Goal: Check status: Check status

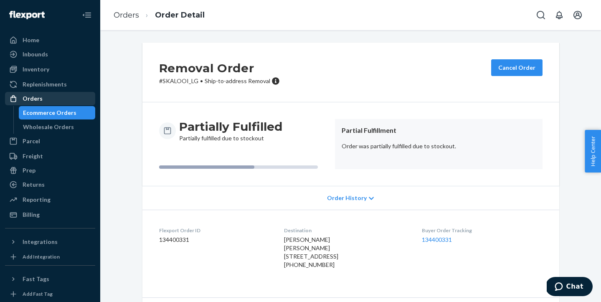
click at [50, 99] on div "Orders" at bounding box center [50, 99] width 89 height 12
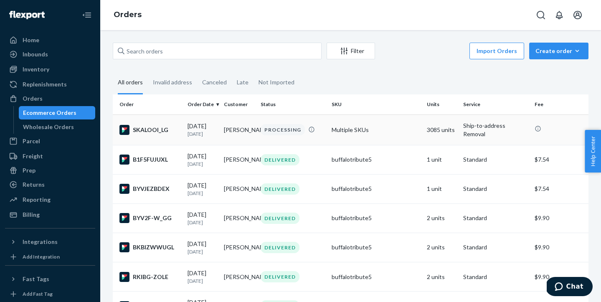
click at [322, 132] on div "PROCESSING" at bounding box center [293, 129] width 68 height 11
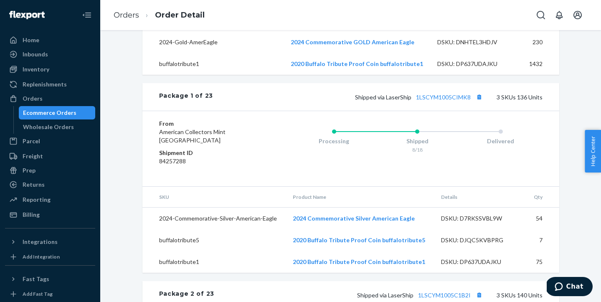
scroll to position [385, 0]
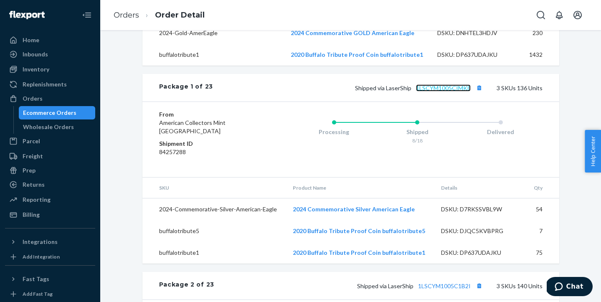
click at [458, 91] on link "1LSCYM1005CIMK8" at bounding box center [443, 87] width 55 height 7
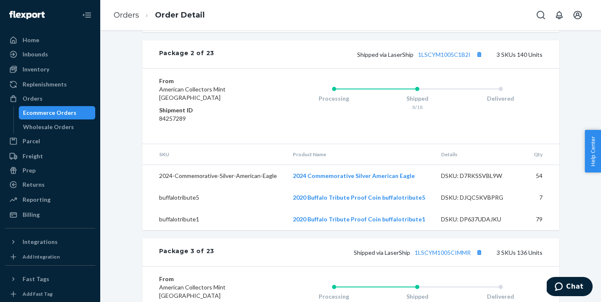
scroll to position [602, 0]
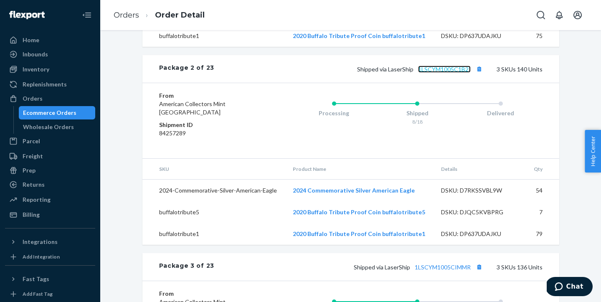
click at [434, 73] on link "1LSCYM1005C1B2I" at bounding box center [444, 69] width 53 height 7
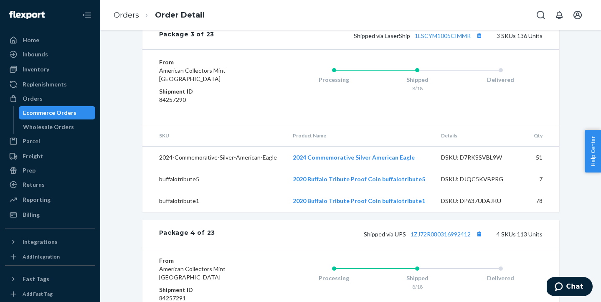
scroll to position [840, 0]
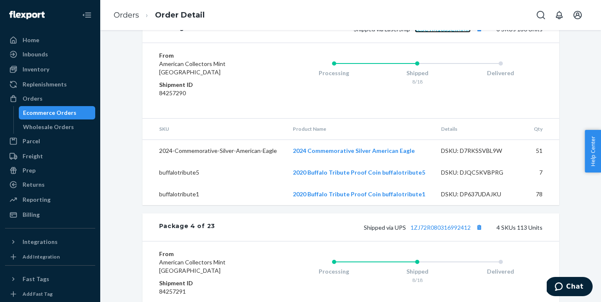
click at [427, 33] on link "1LSCYM1005CIMMR" at bounding box center [443, 28] width 56 height 7
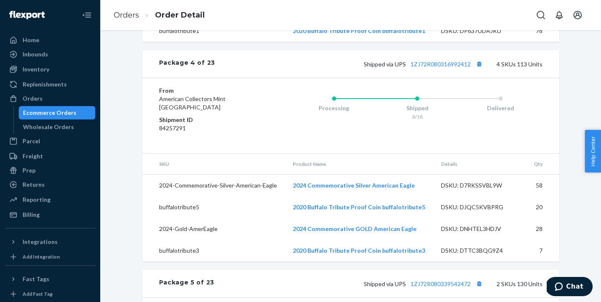
scroll to position [1026, 0]
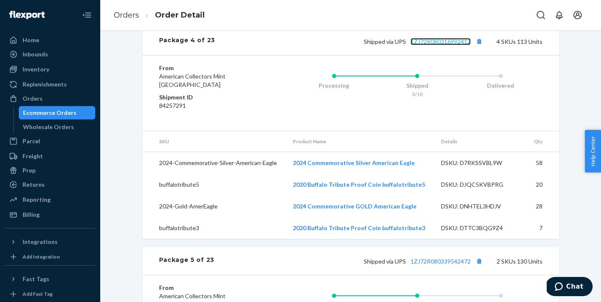
click at [416, 45] on link "1ZJ72R080316992412" at bounding box center [441, 41] width 60 height 7
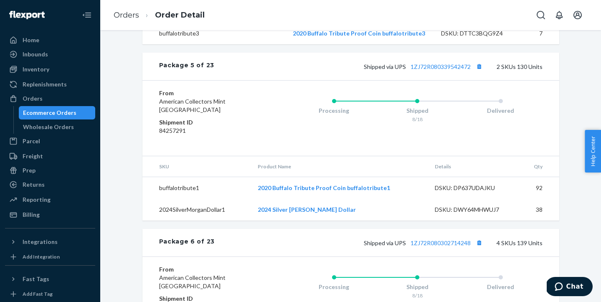
scroll to position [1228, 0]
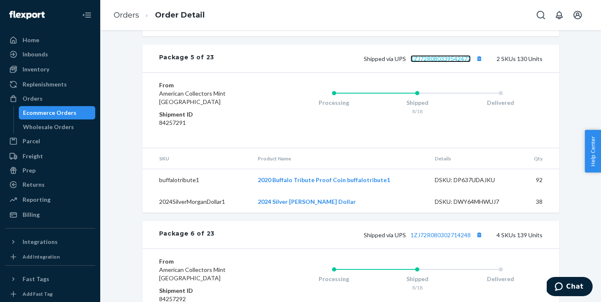
click at [438, 62] on link "1ZJ72R080339542472" at bounding box center [441, 58] width 60 height 7
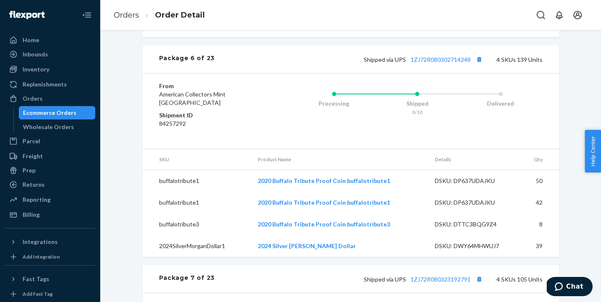
scroll to position [1405, 0]
click at [422, 72] on div "Package 6 of 23 Shipped via UPS 1ZJ72R080302714248 4 SKUs 139 Units" at bounding box center [350, 59] width 417 height 28
click at [427, 72] on div "Package 6 of 23 Shipped via UPS 1ZJ72R080302714248 4 SKUs 139 Units" at bounding box center [350, 59] width 417 height 28
click at [429, 62] on link "1ZJ72R080302714248" at bounding box center [441, 58] width 60 height 7
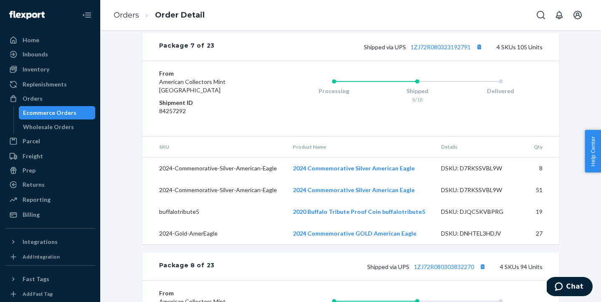
scroll to position [1641, 0]
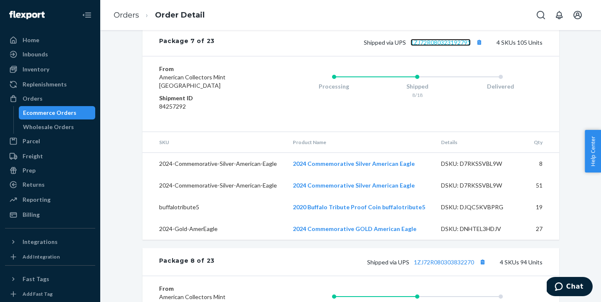
click at [432, 46] on link "1ZJ72R080323192791" at bounding box center [441, 42] width 60 height 7
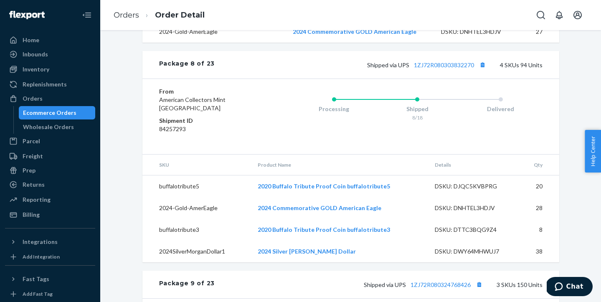
scroll to position [1839, 0]
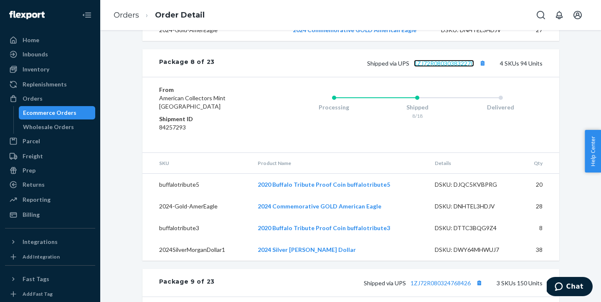
click at [432, 67] on link "1ZJ72R080303832270" at bounding box center [444, 63] width 60 height 7
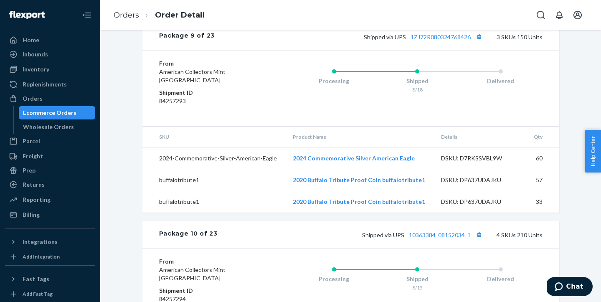
scroll to position [2091, 0]
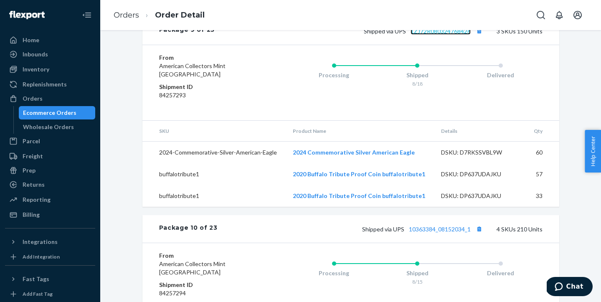
click at [444, 35] on link "1ZJ72R080324768426" at bounding box center [441, 31] width 60 height 7
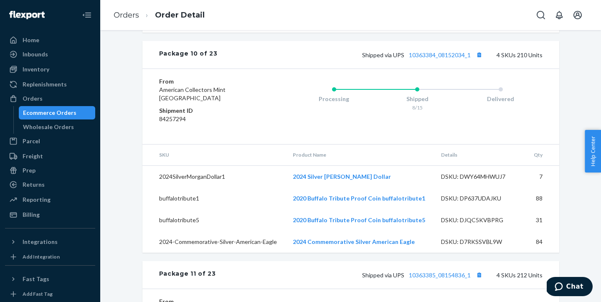
scroll to position [2271, 0]
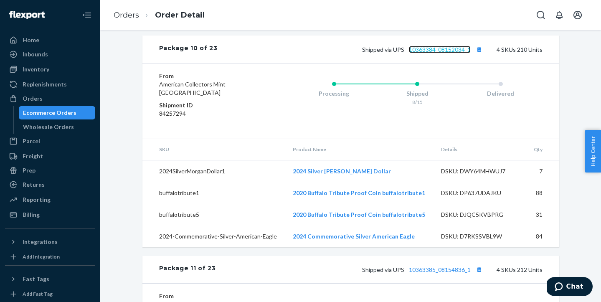
click at [427, 53] on link "10363384_08152034_1" at bounding box center [440, 49] width 62 height 7
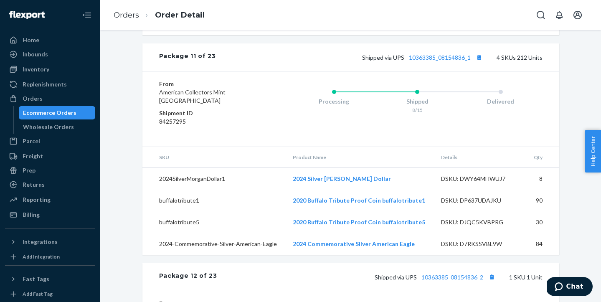
scroll to position [2488, 0]
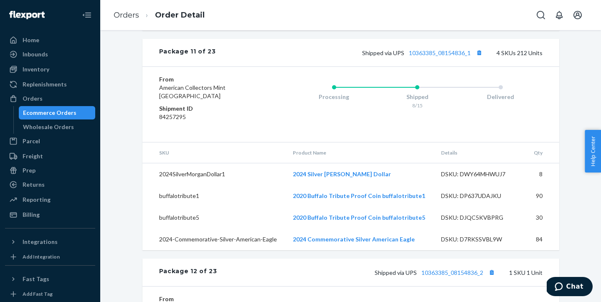
click at [431, 58] on div "Shipped via UPS 10363385_08154836_1 4 SKUs 212 Units" at bounding box center [379, 52] width 327 height 11
click at [432, 56] on link "10363385_08154836_1" at bounding box center [440, 52] width 62 height 7
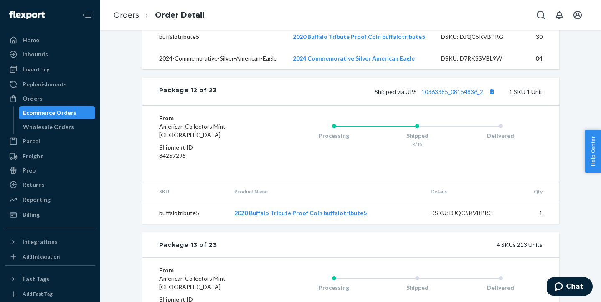
scroll to position [2672, 0]
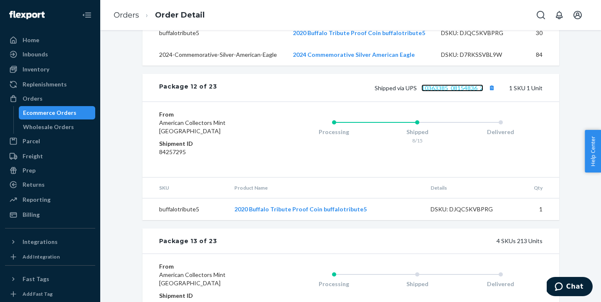
click at [438, 91] on link "10363385_08154836_2" at bounding box center [453, 87] width 62 height 7
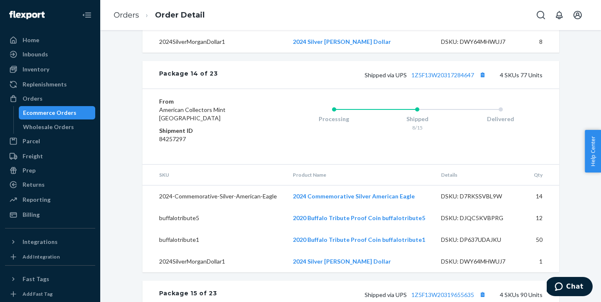
scroll to position [3058, 0]
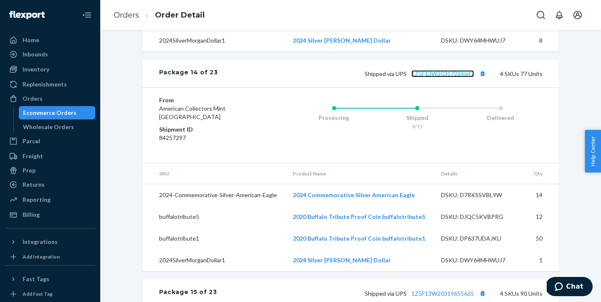
click at [420, 77] on link "1Z5F13W20317284647" at bounding box center [442, 73] width 63 height 7
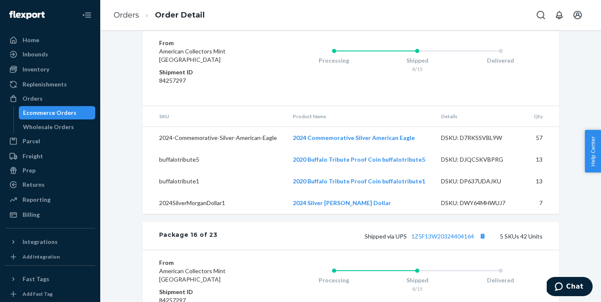
scroll to position [3340, 0]
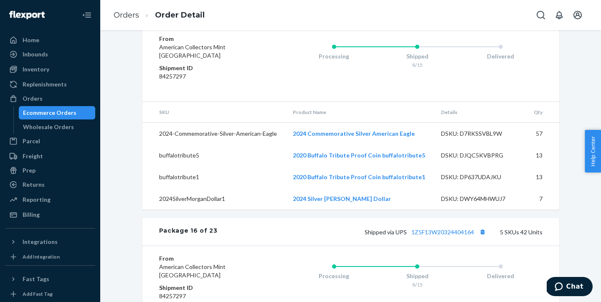
click at [444, 16] on link "1Z5F13W20319655635" at bounding box center [442, 12] width 63 height 7
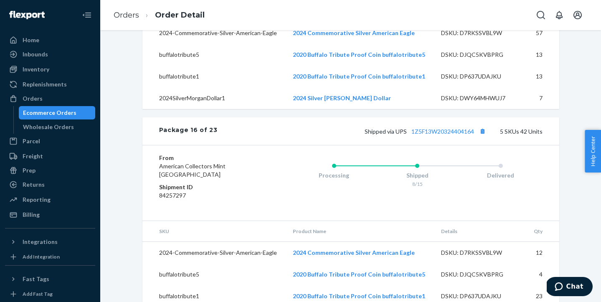
scroll to position [3525, 0]
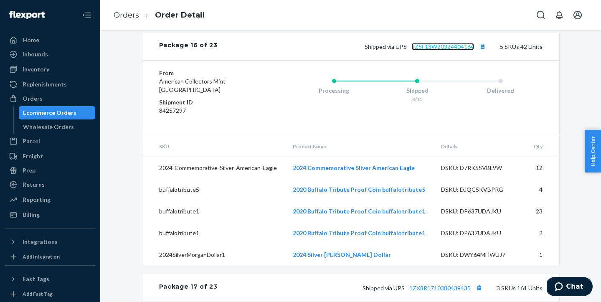
click at [426, 50] on link "1Z5F13W20324404164" at bounding box center [442, 46] width 63 height 7
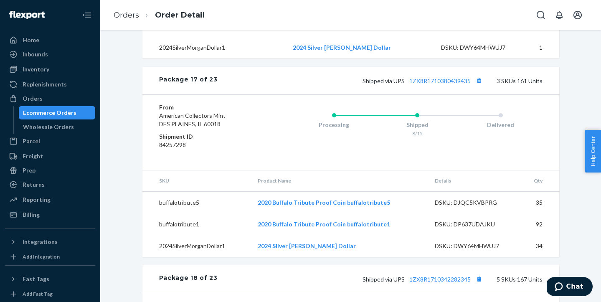
scroll to position [3738, 0]
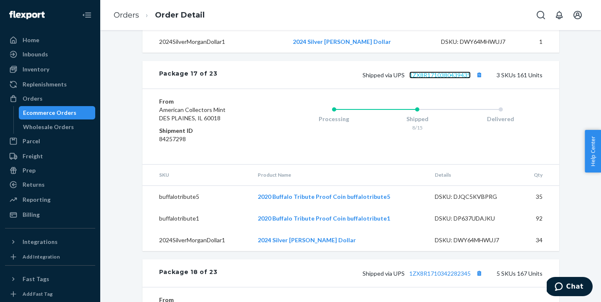
click at [430, 80] on div "Shipped via UPS 1ZX8R1710380439435 3 SKUs 161 Units" at bounding box center [380, 74] width 325 height 11
click at [431, 79] on link "1ZX8R1710380439435" at bounding box center [439, 74] width 61 height 7
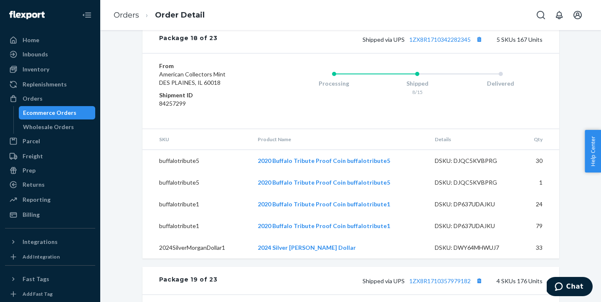
scroll to position [3989, 0]
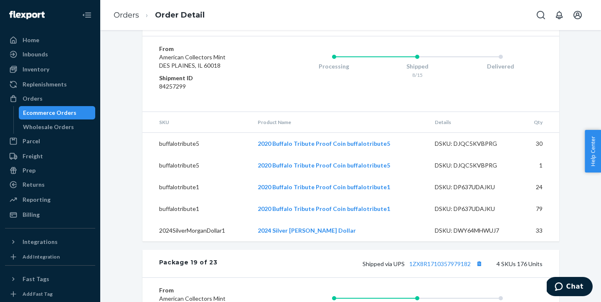
click at [425, 26] on link "1ZX8R1710342282345" at bounding box center [439, 22] width 61 height 7
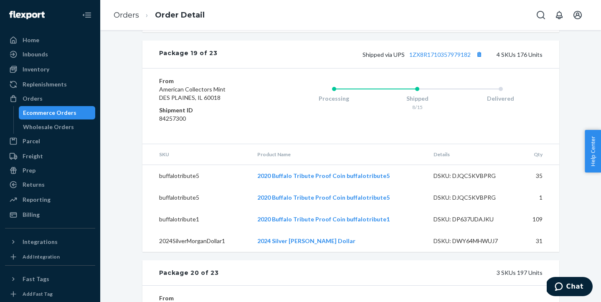
scroll to position [4200, 0]
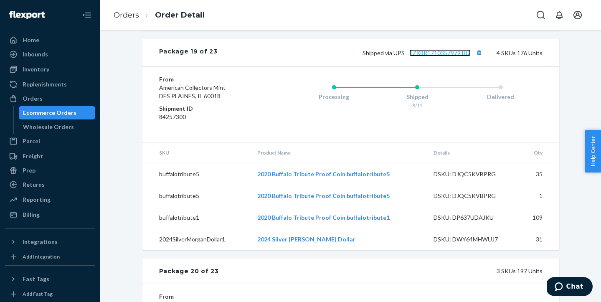
click at [427, 56] on link "1ZX8R1710357979182" at bounding box center [439, 52] width 61 height 7
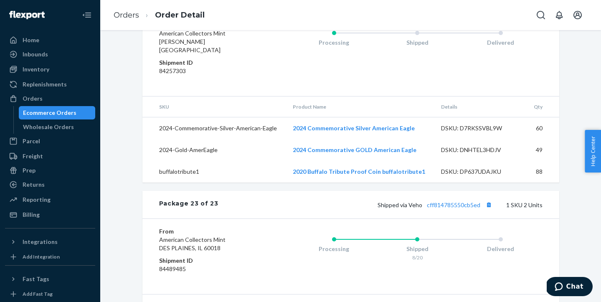
scroll to position [4925, 0]
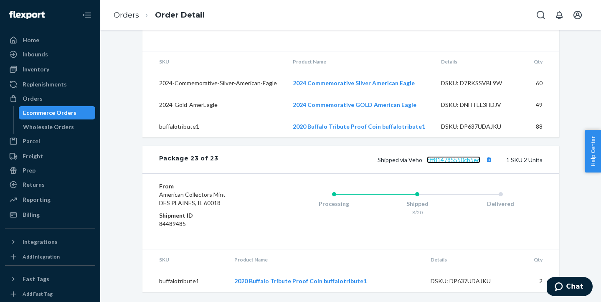
click at [462, 161] on link "cff814785550cb5ed" at bounding box center [453, 159] width 53 height 7
